Goal: Information Seeking & Learning: Learn about a topic

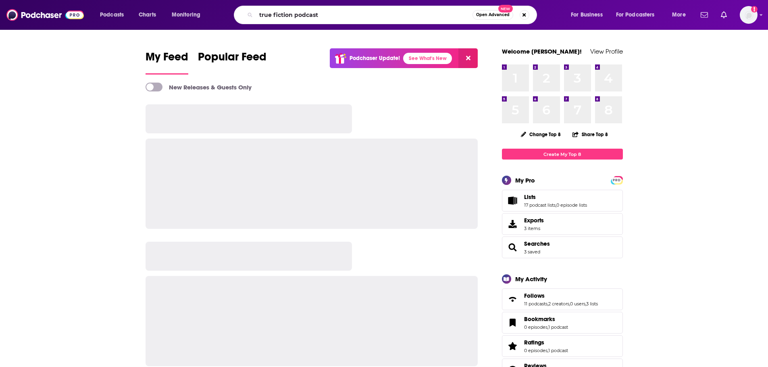
type input "true fiction podcast"
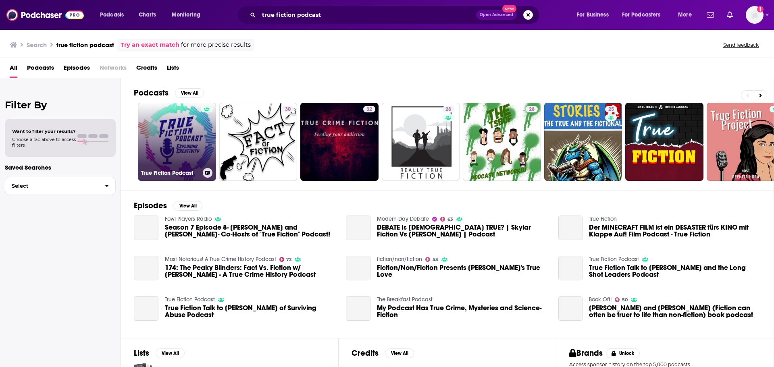
click at [195, 158] on link "True Fiction Podcast" at bounding box center [177, 142] width 78 height 78
